Goal: Register for event/course

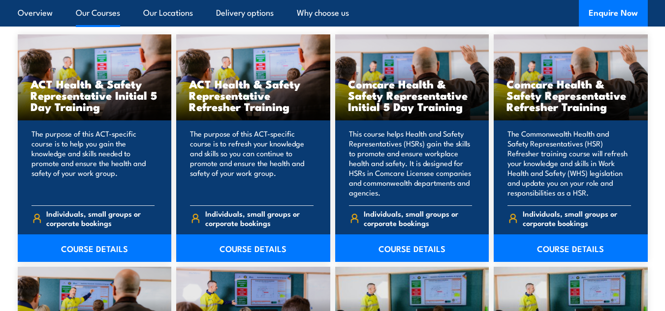
scroll to position [787, 0]
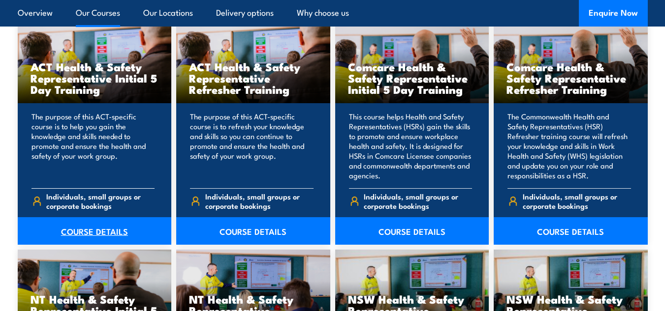
click at [98, 232] on link "COURSE DETAILS" at bounding box center [95, 232] width 154 height 28
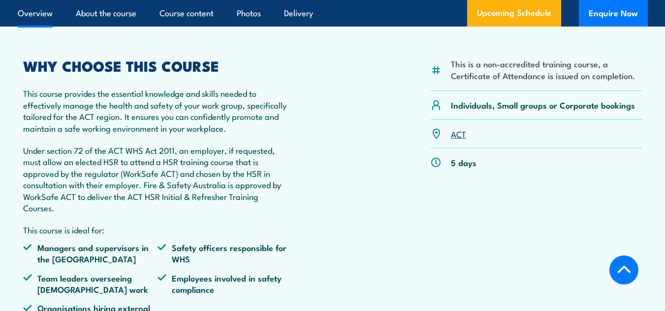
scroll to position [246, 0]
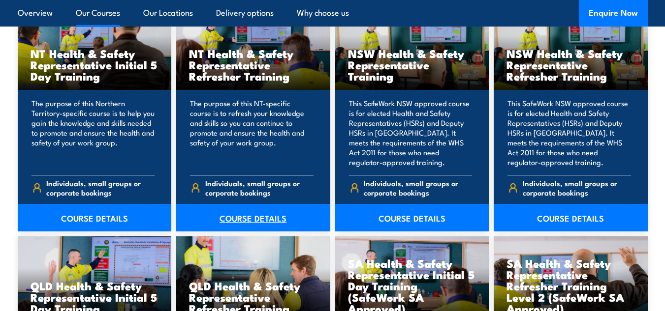
scroll to position [1034, 0]
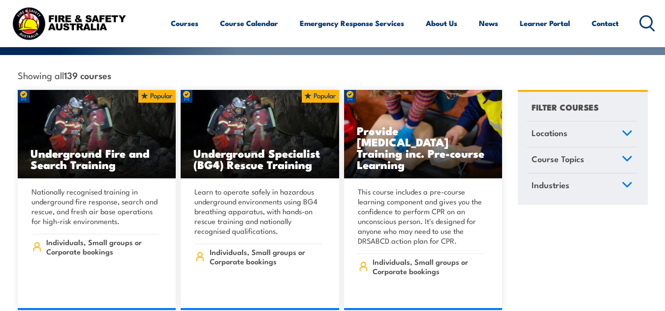
scroll to position [246, 0]
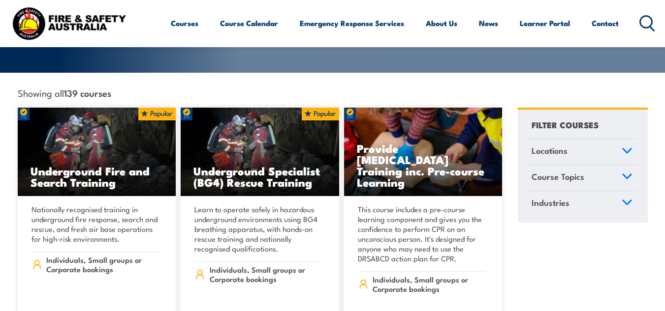
click at [580, 139] on link "Locations" at bounding box center [582, 152] width 110 height 26
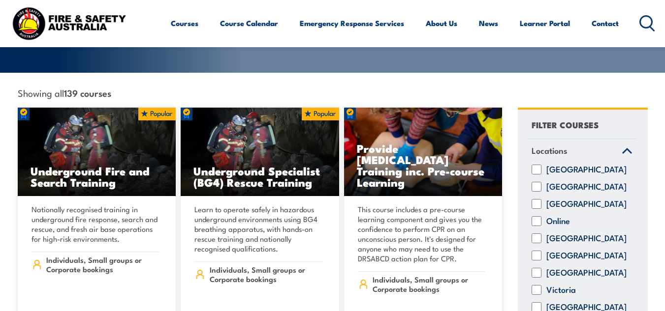
scroll to position [49, 0]
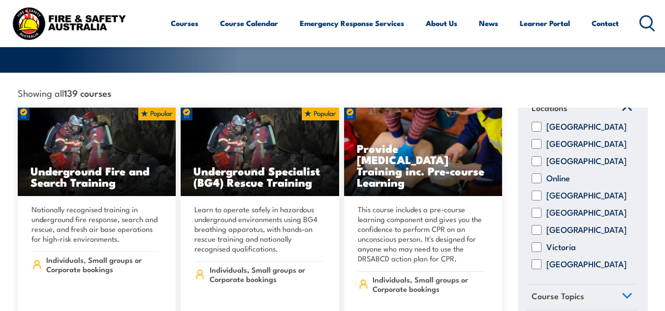
click at [537, 156] on input "[GEOGRAPHIC_DATA]" at bounding box center [536, 161] width 10 height 10
checkbox input "true"
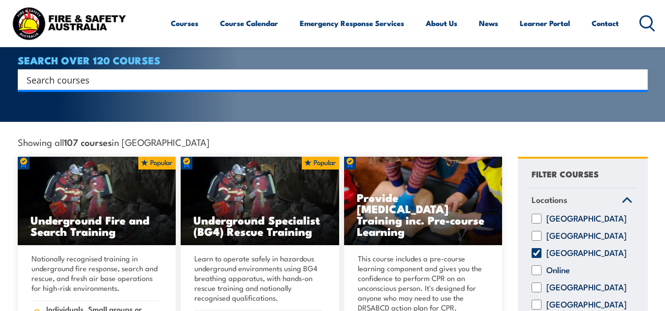
scroll to position [148, 0]
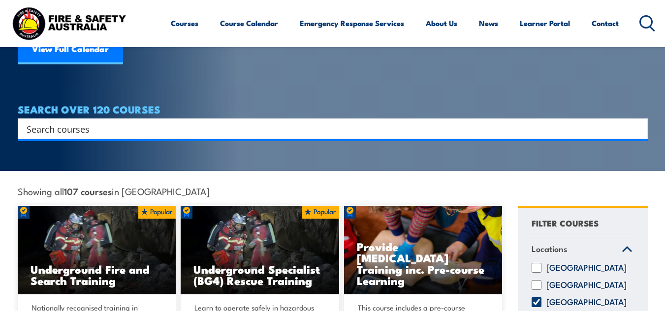
click at [166, 122] on input "Search input" at bounding box center [326, 129] width 599 height 15
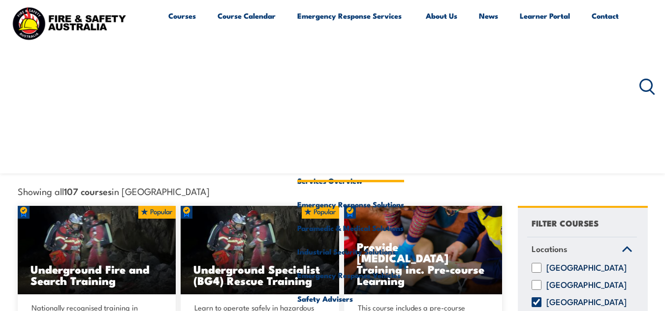
type input "HSR"
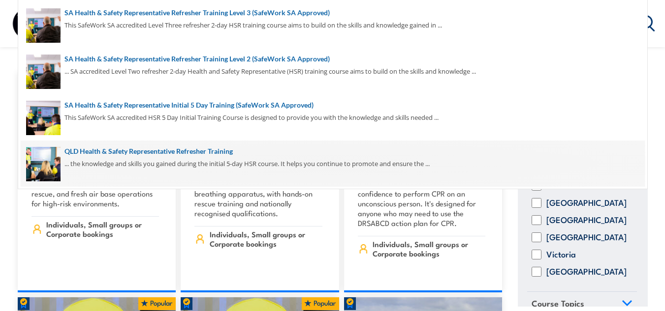
scroll to position [295, 0]
